Goal: Transaction & Acquisition: Purchase product/service

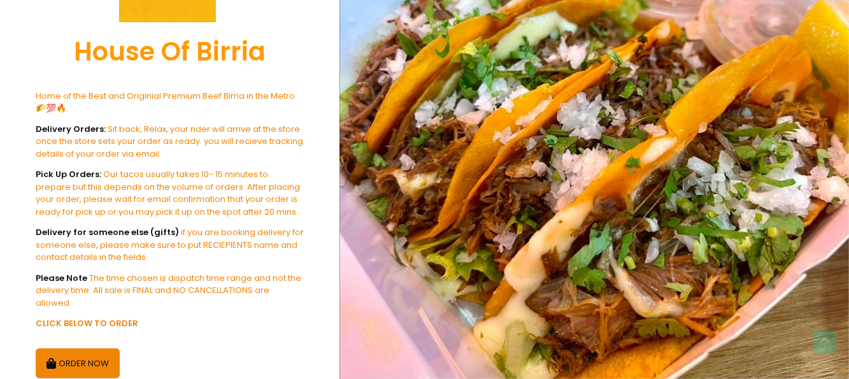
scroll to position [254, 0]
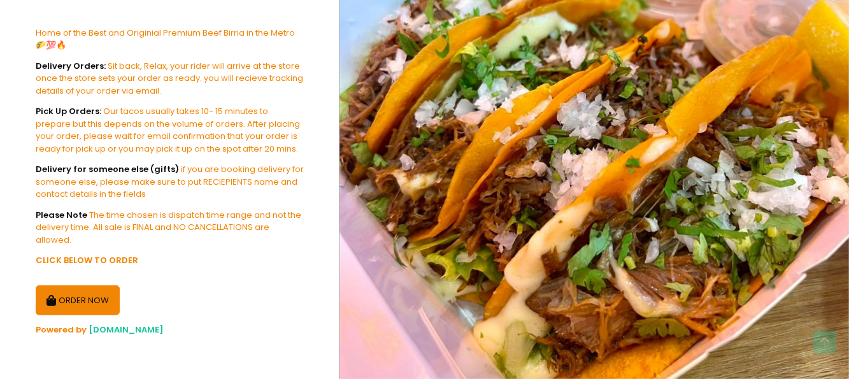
click at [88, 302] on button "ORDER NOW" at bounding box center [78, 300] width 84 height 31
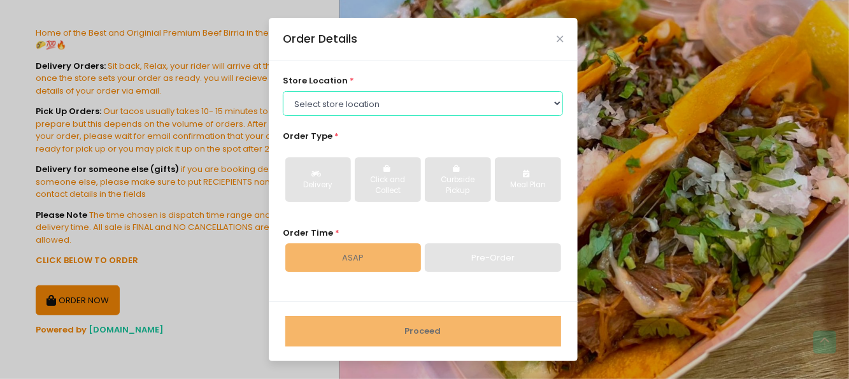
click at [363, 108] on select "Select store location House Of [GEOGRAPHIC_DATA]-[GEOGRAPHIC_DATA]-[GEOGRAPHIC_…" at bounding box center [423, 103] width 280 height 24
select select "651d2a329017eed6b8d9a93f"
click at [283, 91] on select "Select store location House Of [GEOGRAPHIC_DATA]-[GEOGRAPHIC_DATA]-[GEOGRAPHIC_…" at bounding box center [423, 103] width 280 height 24
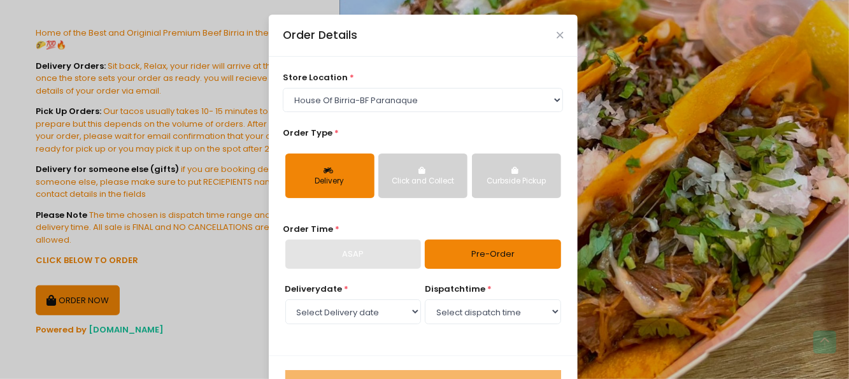
click at [349, 183] on div "Delivery" at bounding box center [329, 181] width 71 height 11
click at [368, 257] on div "ASAP" at bounding box center [353, 253] width 136 height 29
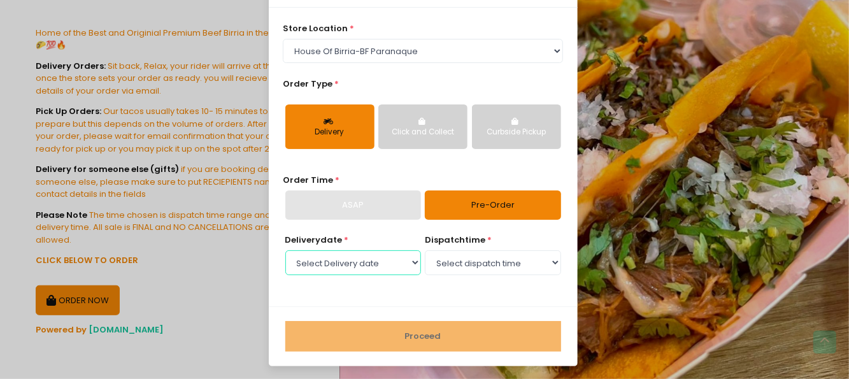
click at [404, 264] on select "Select Delivery date [DATE] [DATE] [DATE] [DATE] [DATE] [DATE] [DATE] [DATE] [D…" at bounding box center [353, 262] width 136 height 24
select select "[DATE]"
click at [285, 250] on select "Select Delivery date [DATE] [DATE] [DATE] [DATE] [DATE] [DATE] [DATE] [DATE] [D…" at bounding box center [353, 262] width 136 height 24
click at [453, 262] on select "Select dispatch time 10:00 AM - 10:30 AM 10:30 AM - 11:00 AM 11:00 AM - 11:30 A…" at bounding box center [493, 262] width 136 height 24
select select "16:30"
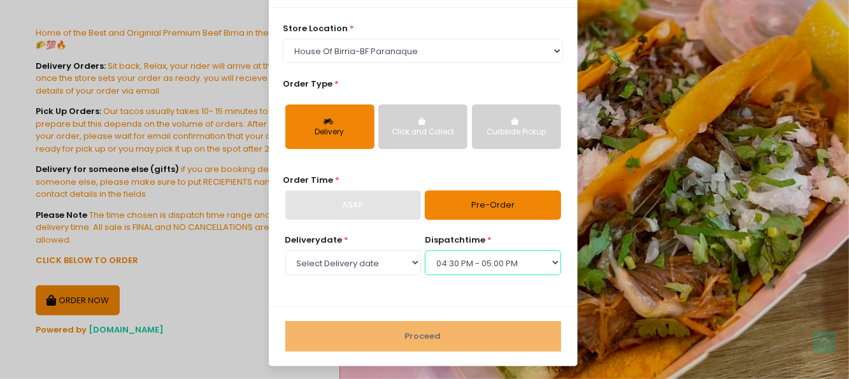
click at [425, 250] on select "Select dispatch time 10:00 AM - 10:30 AM 10:30 AM - 11:00 AM 11:00 AM - 11:30 A…" at bounding box center [493, 262] width 136 height 24
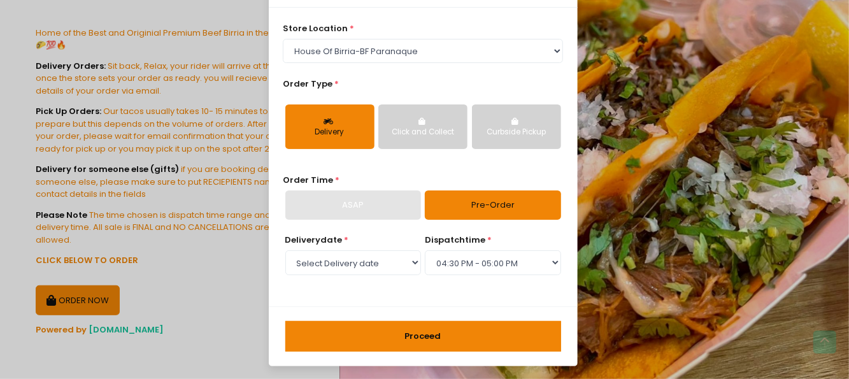
click at [414, 328] on button "Proceed" at bounding box center [423, 336] width 276 height 31
